Goal: Task Accomplishment & Management: Complete application form

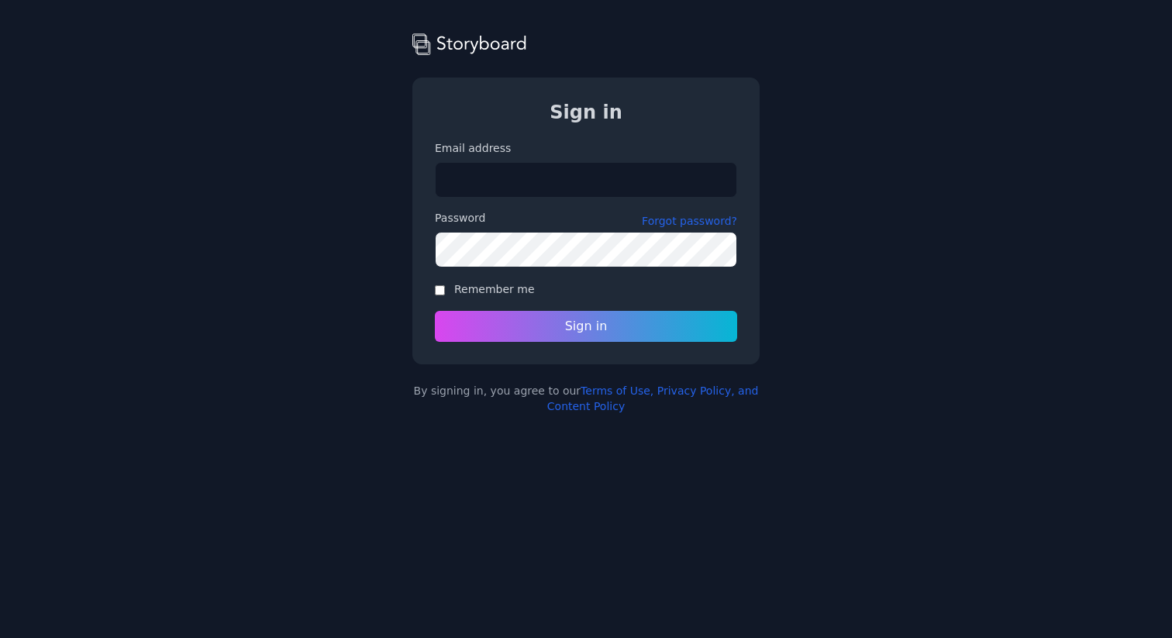
click at [467, 189] on input "Email address" at bounding box center [586, 180] width 302 height 36
click at [302, 356] on div "Storyboard Sign in Email address Please include a valid email address so we can…" at bounding box center [586, 222] width 1172 height 383
click at [515, 192] on input "Email address" at bounding box center [586, 180] width 302 height 36
click at [435, 192] on input "Email address" at bounding box center [586, 180] width 302 height 36
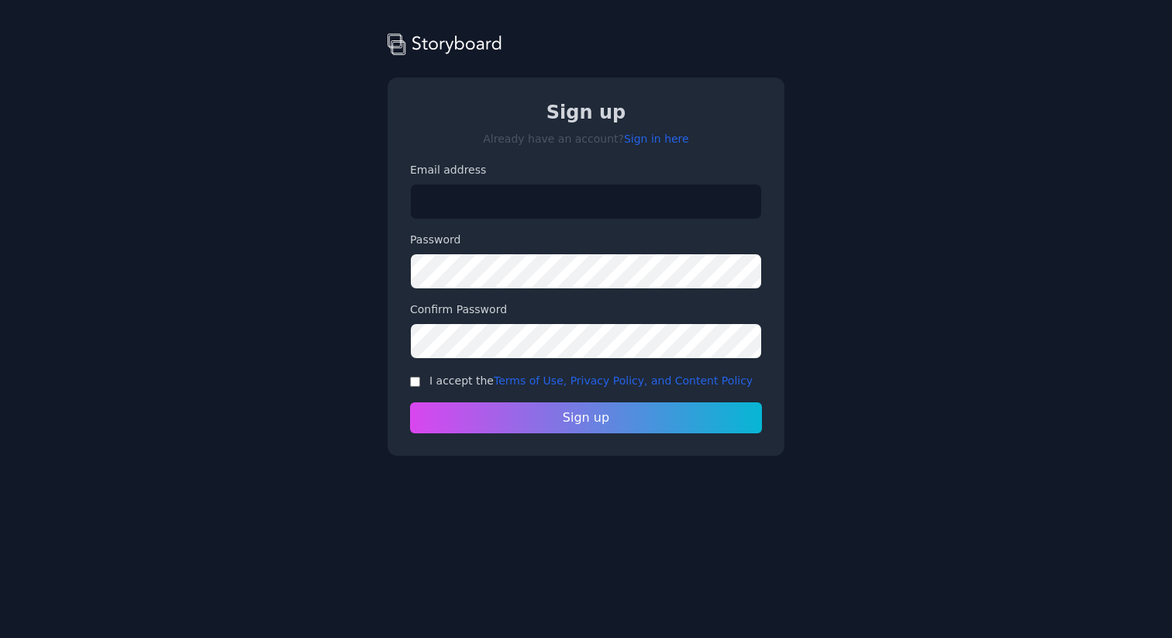
click at [531, 195] on input "Email address" at bounding box center [586, 202] width 352 height 36
click at [457, 375] on label "I accept the Terms of Use, Privacy Policy, and Content Policy" at bounding box center [590, 380] width 323 height 12
click at [448, 415] on button "Sign up" at bounding box center [586, 417] width 370 height 33
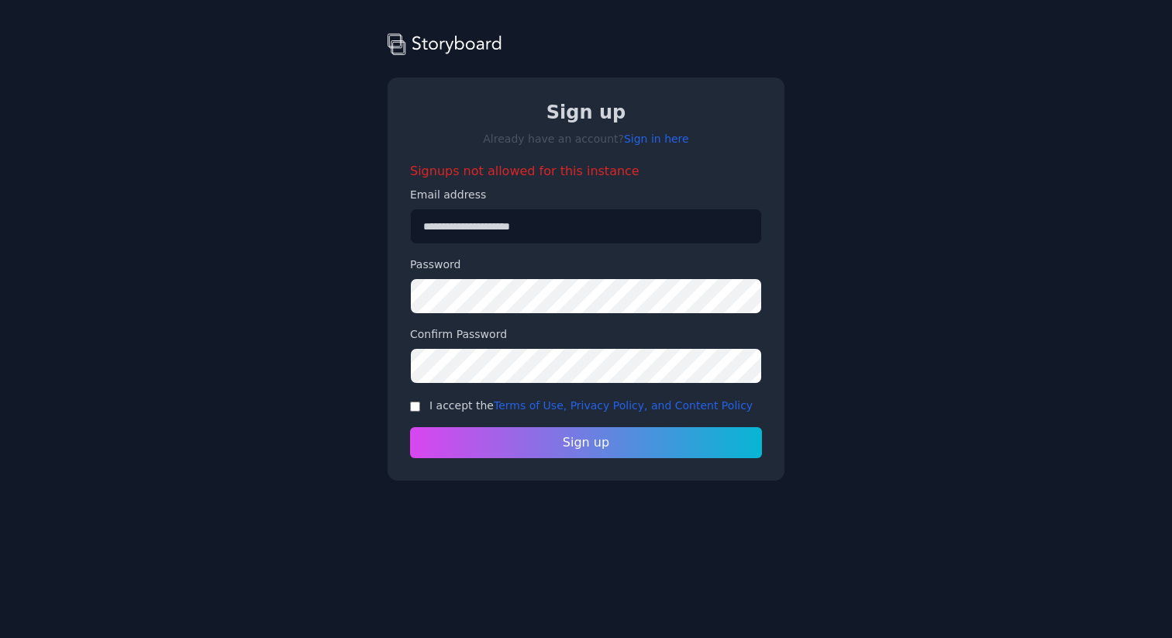
click at [570, 226] on input "**********" at bounding box center [586, 226] width 352 height 36
type input "**********"
click at [511, 454] on button "Sign up" at bounding box center [586, 442] width 370 height 33
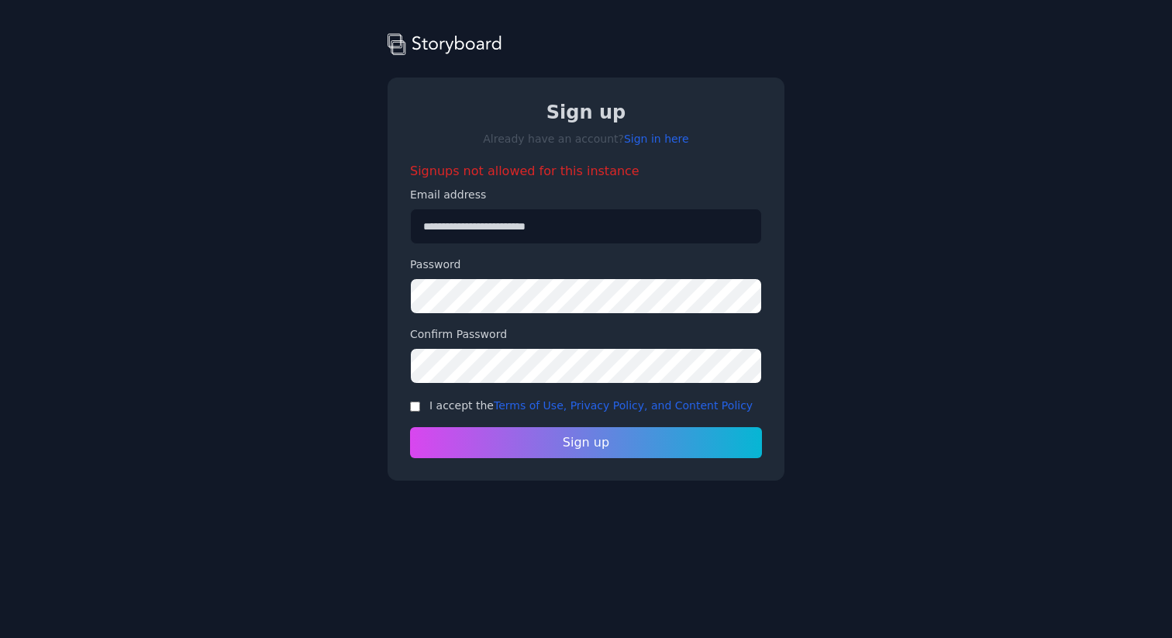
click at [522, 174] on div "Signups not allowed for this instance" at bounding box center [586, 171] width 352 height 19
click at [512, 180] on div at bounding box center [512, 180] width 0 height 0
click at [532, 166] on div "Signups not allowed for this instance" at bounding box center [586, 171] width 352 height 19
